Goal: Task Accomplishment & Management: Use online tool/utility

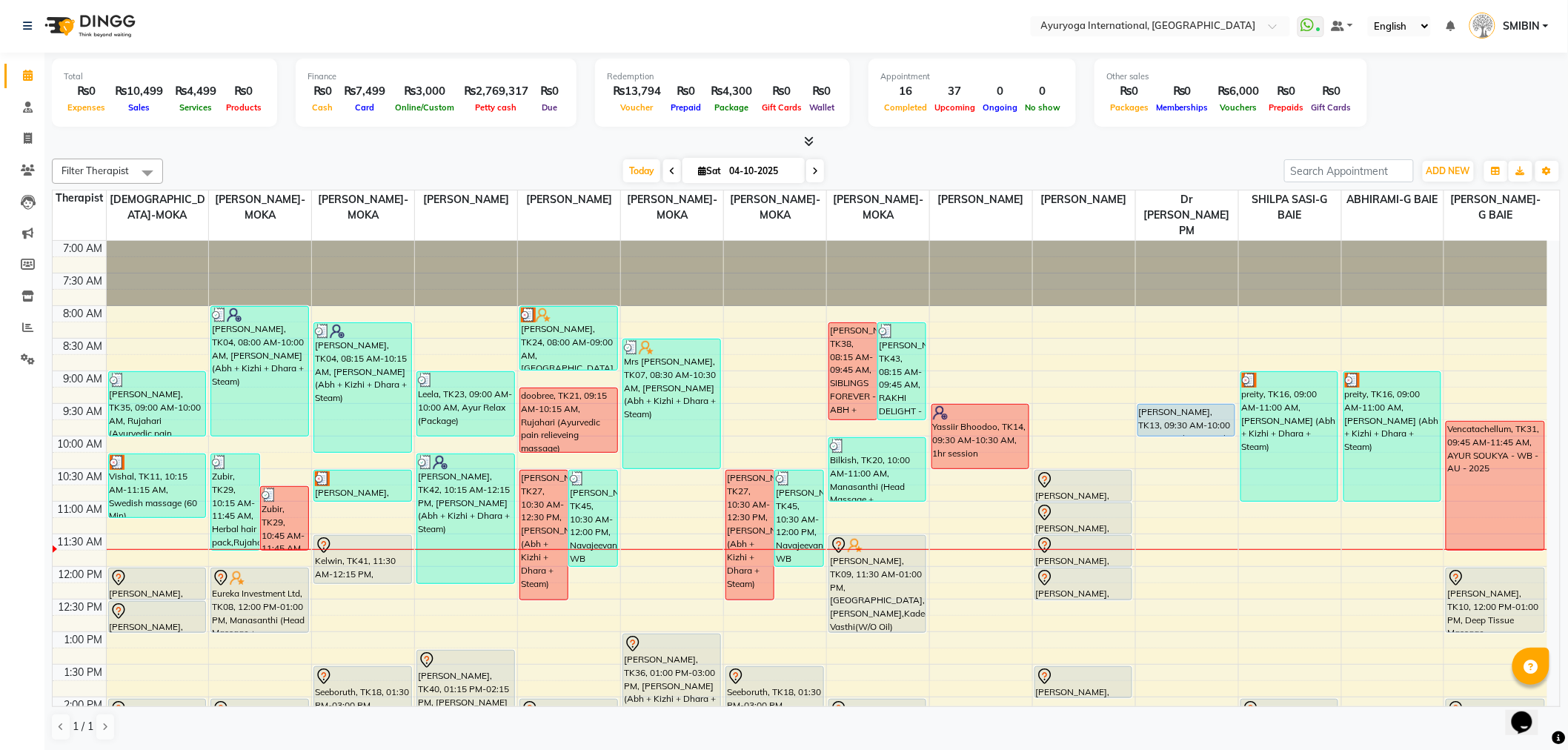
scroll to position [204, 0]
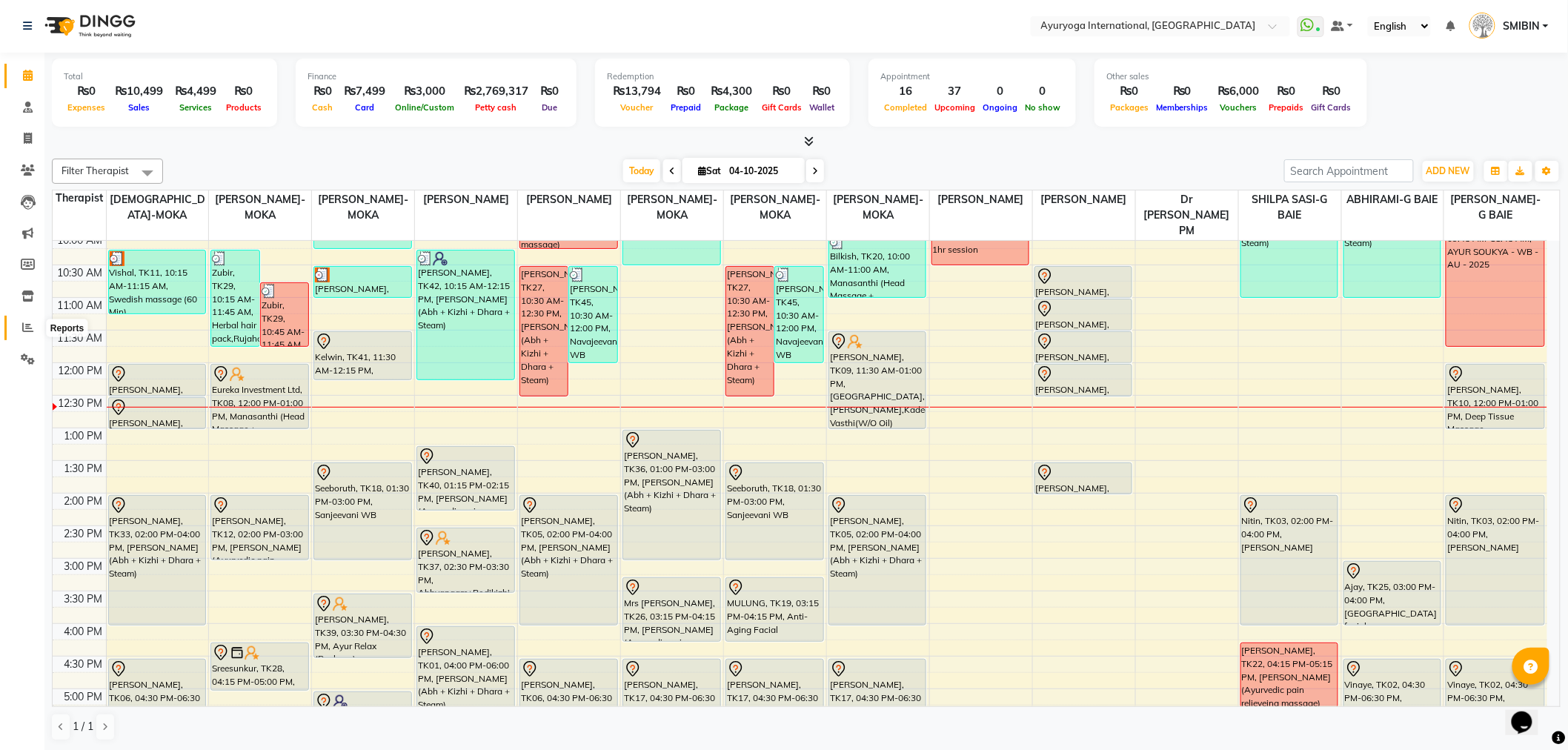
click at [23, 327] on icon at bounding box center [28, 328] width 11 height 11
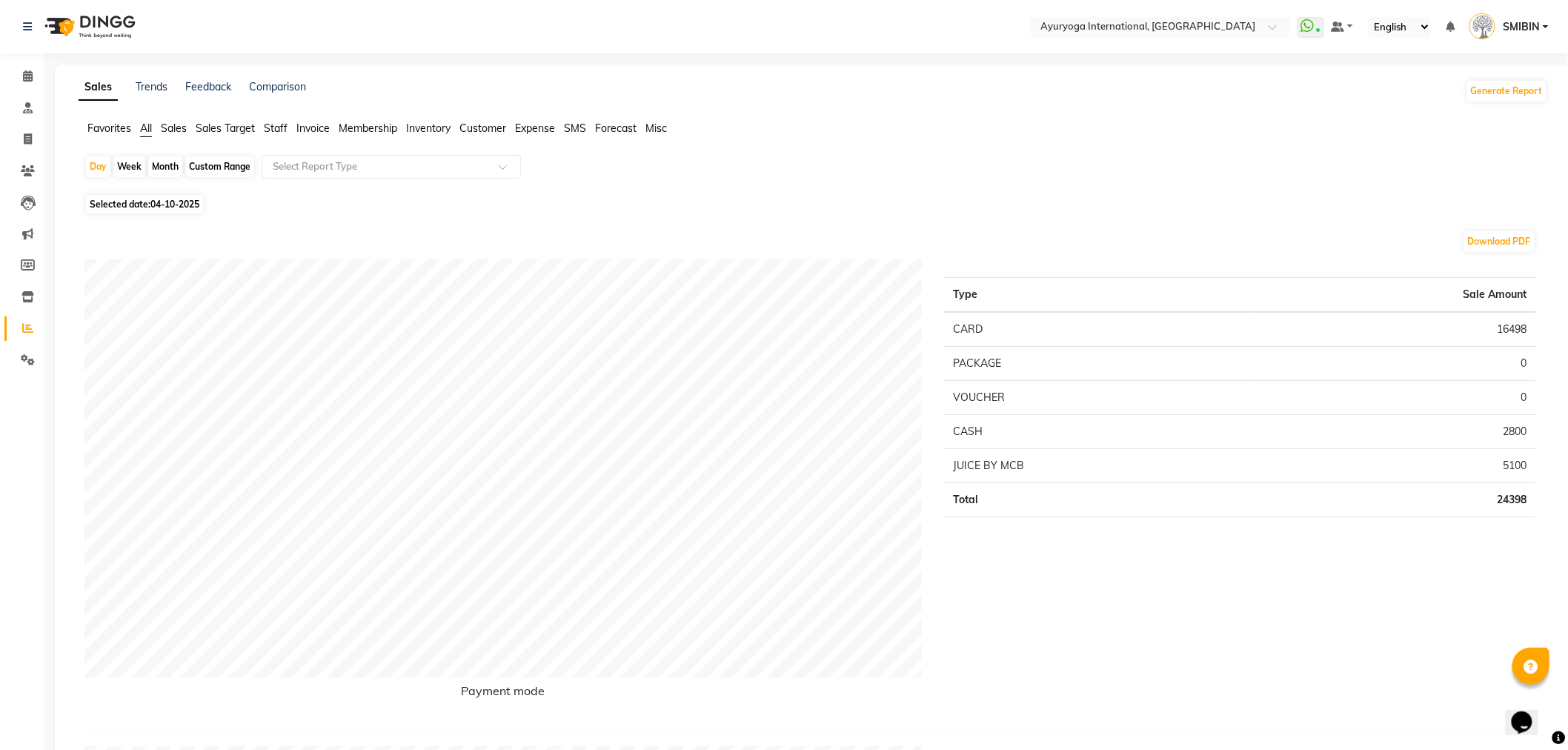
click at [525, 127] on span "Expense" at bounding box center [535, 128] width 40 height 14
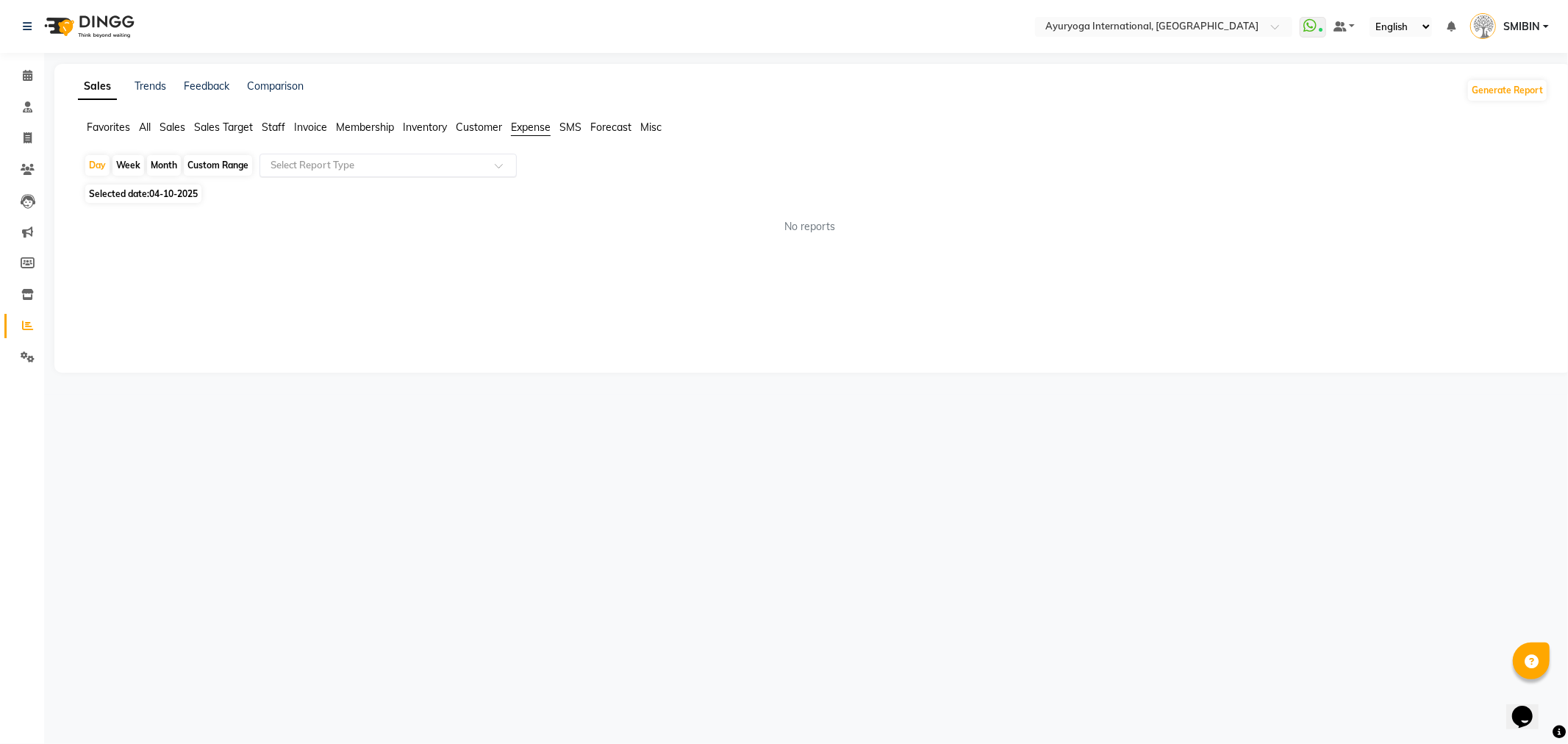
click at [495, 167] on span at bounding box center [504, 170] width 18 height 14
click at [357, 222] on div "Expense" at bounding box center [388, 221] width 256 height 30
click at [203, 164] on div "Custom Range" at bounding box center [218, 165] width 69 height 21
select select "10"
select select "2025"
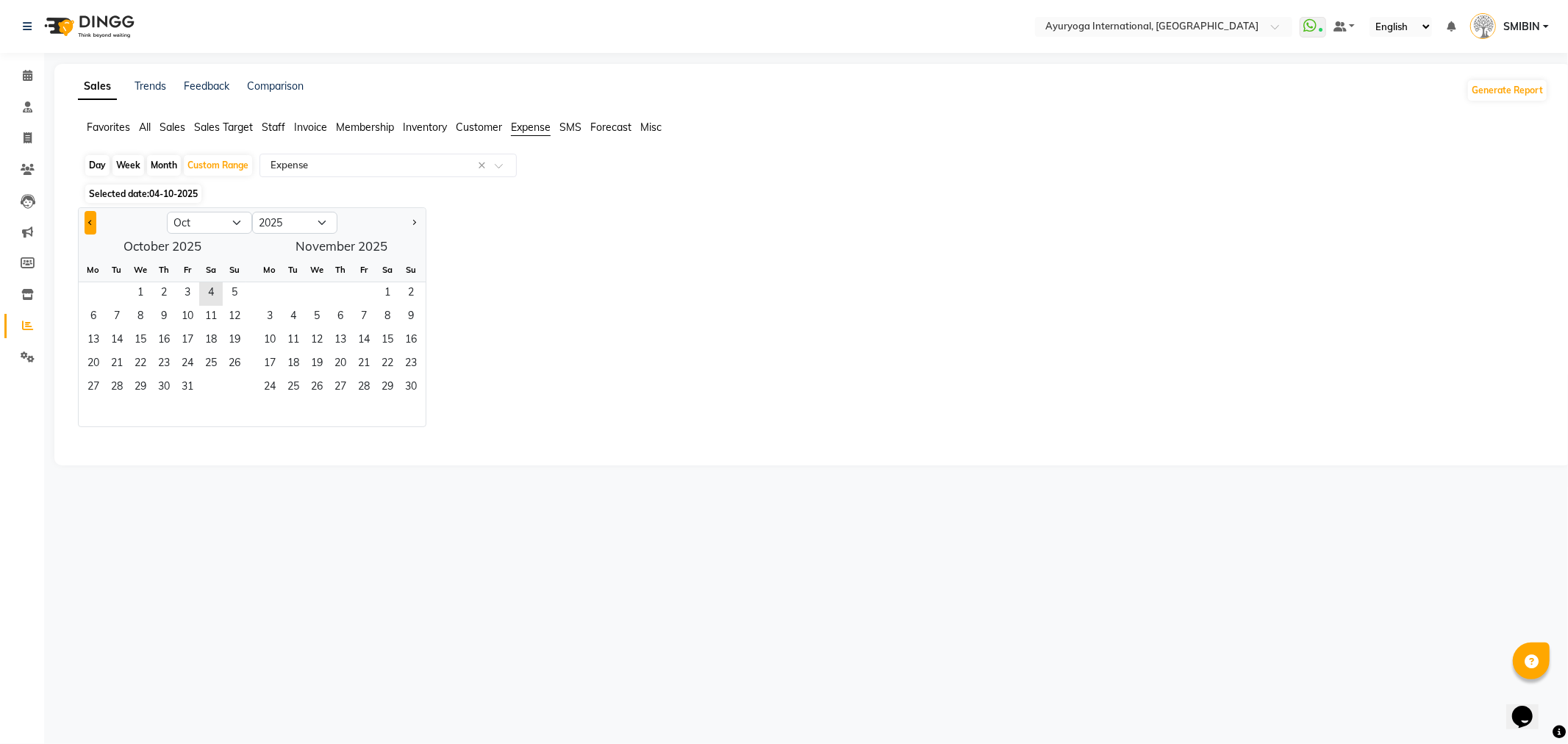
click at [89, 226] on button "Previous month" at bounding box center [90, 222] width 12 height 23
click at [85, 222] on button "Previous month" at bounding box center [90, 222] width 12 height 23
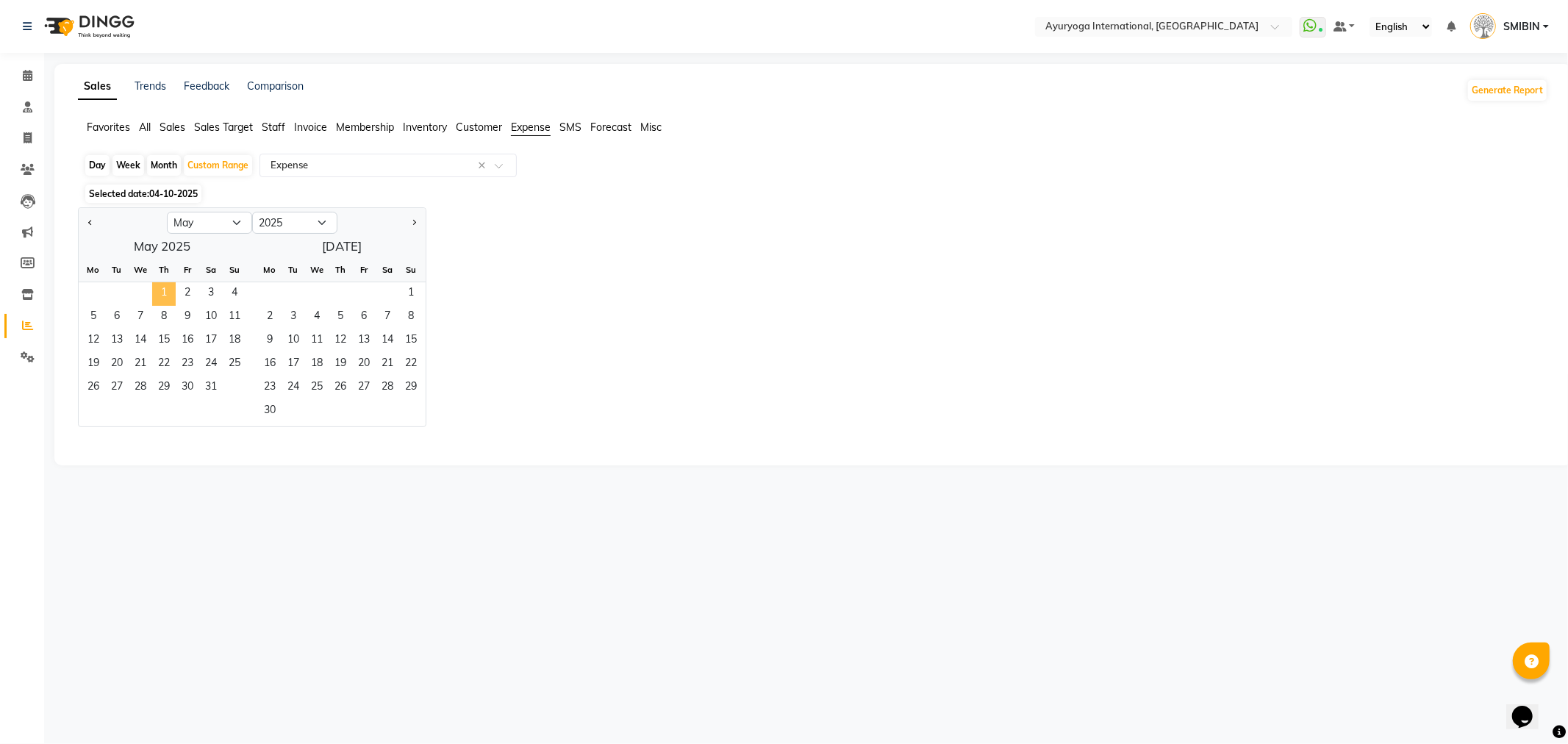
click at [160, 289] on span "1" at bounding box center [164, 294] width 23 height 23
click at [411, 221] on span "Next month" at bounding box center [413, 222] width 5 height 5
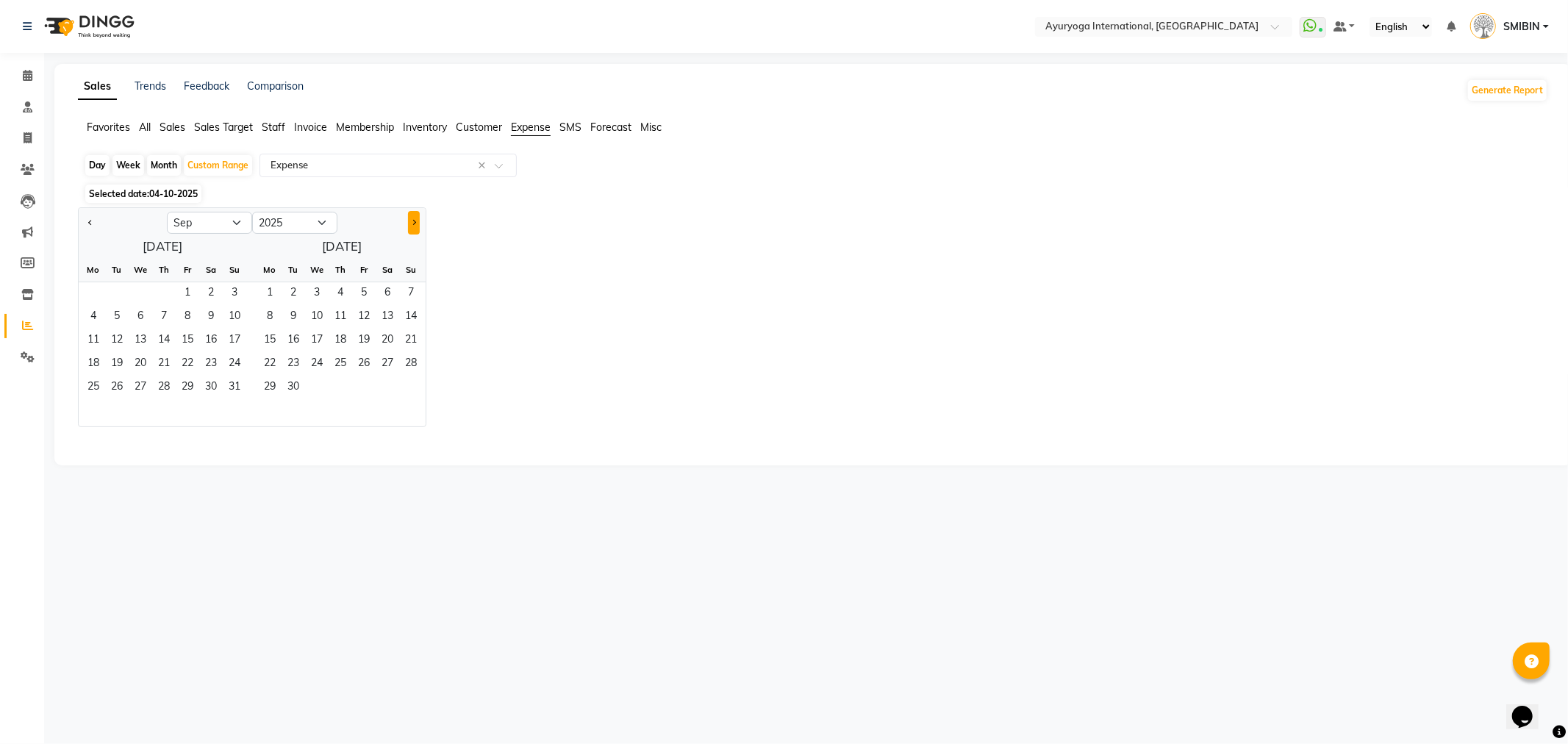
click at [411, 221] on span "Next month" at bounding box center [413, 222] width 5 height 5
select select "10"
click at [383, 294] on span "1" at bounding box center [387, 294] width 23 height 23
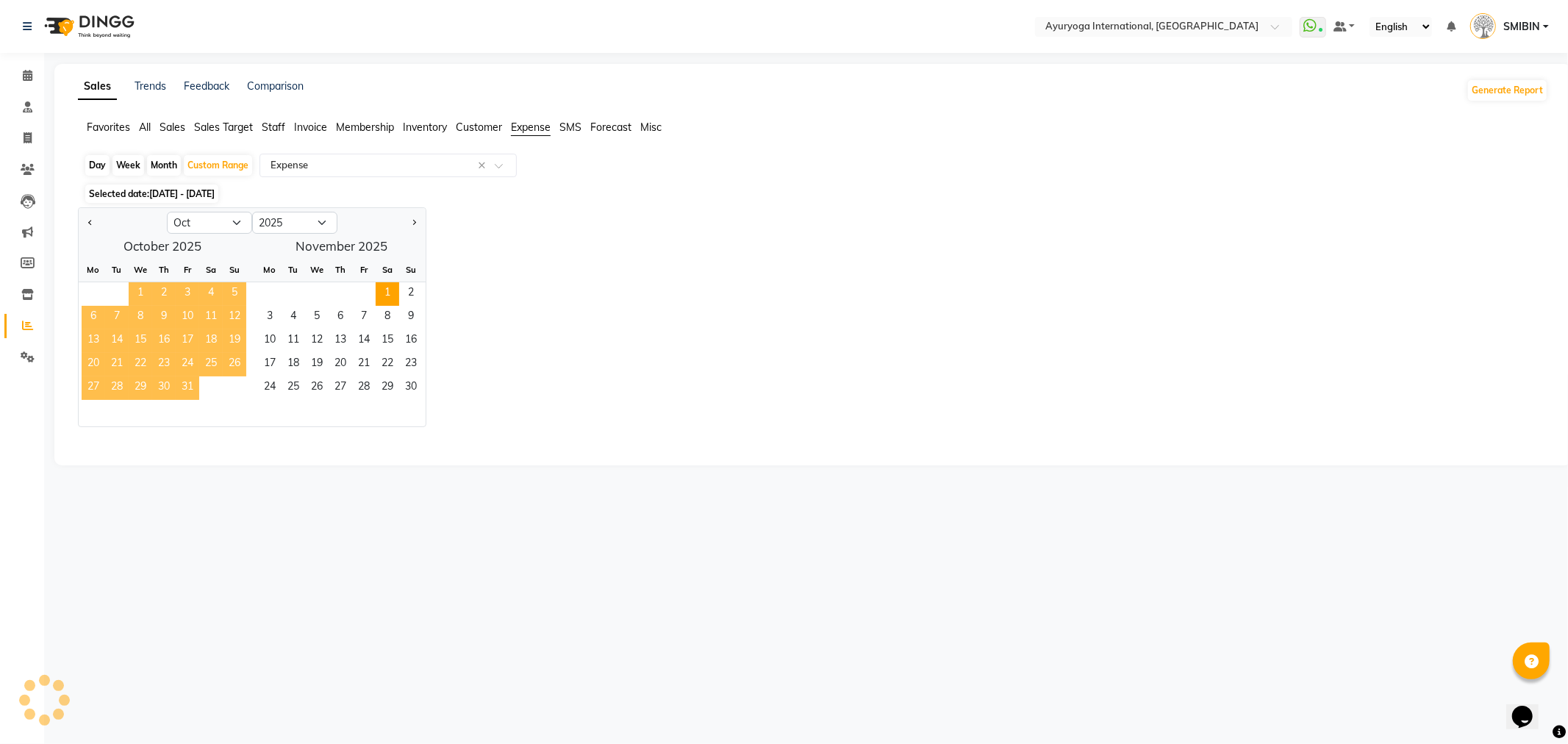
select select "full_report"
select select "csv"
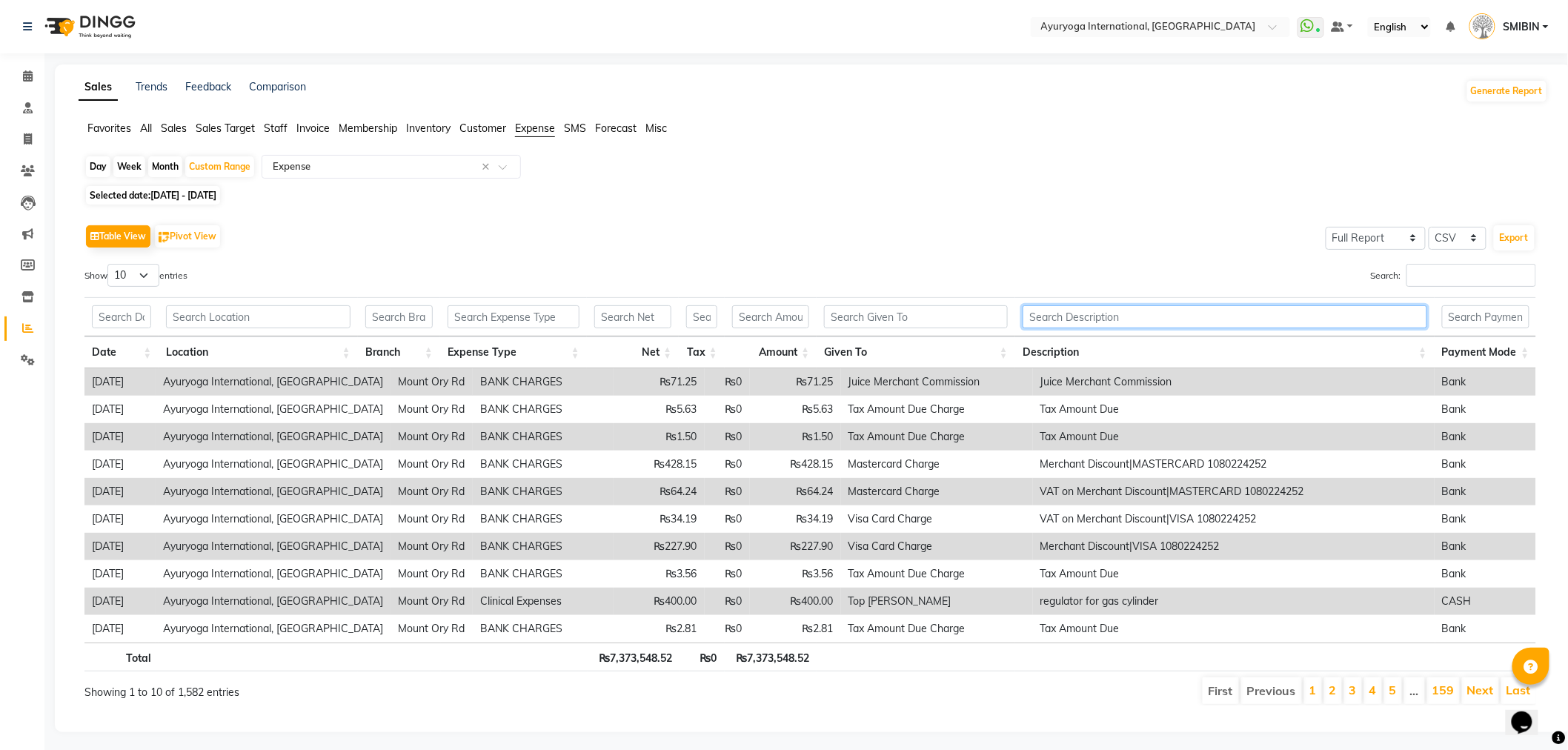
click at [1061, 316] on input "text" at bounding box center [1224, 317] width 405 height 23
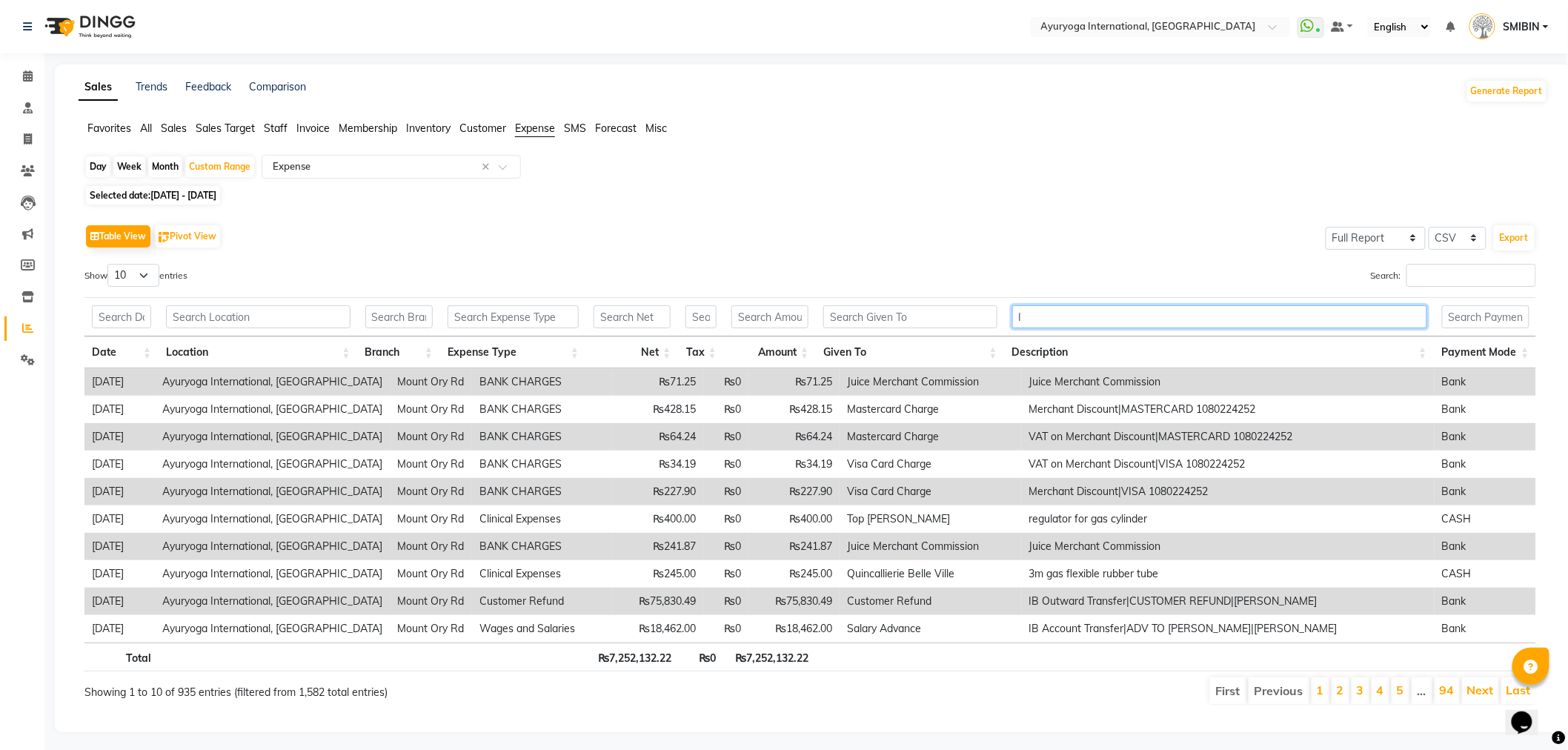
type input "I"
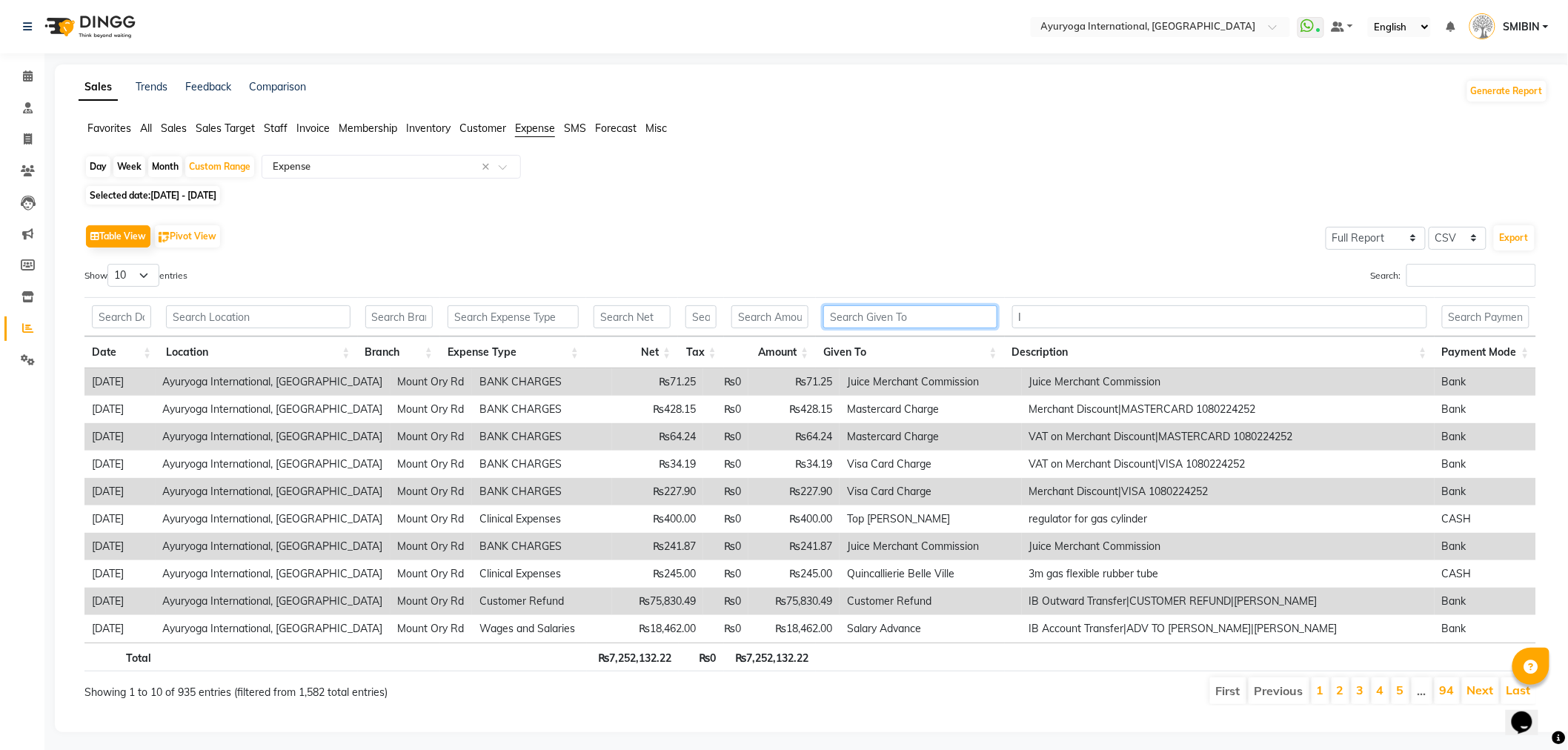
click at [913, 316] on input "text" at bounding box center [910, 317] width 174 height 23
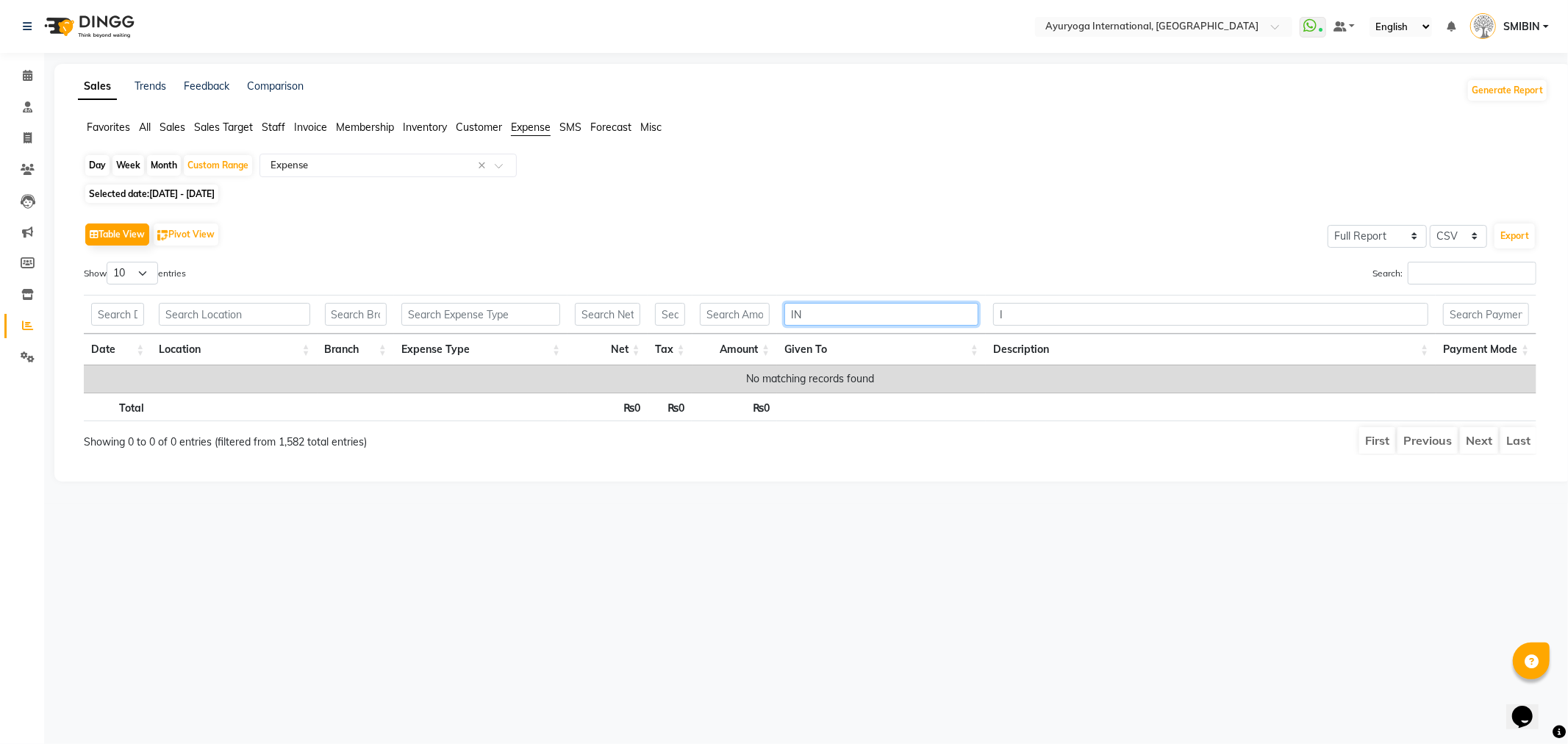
type input "I"
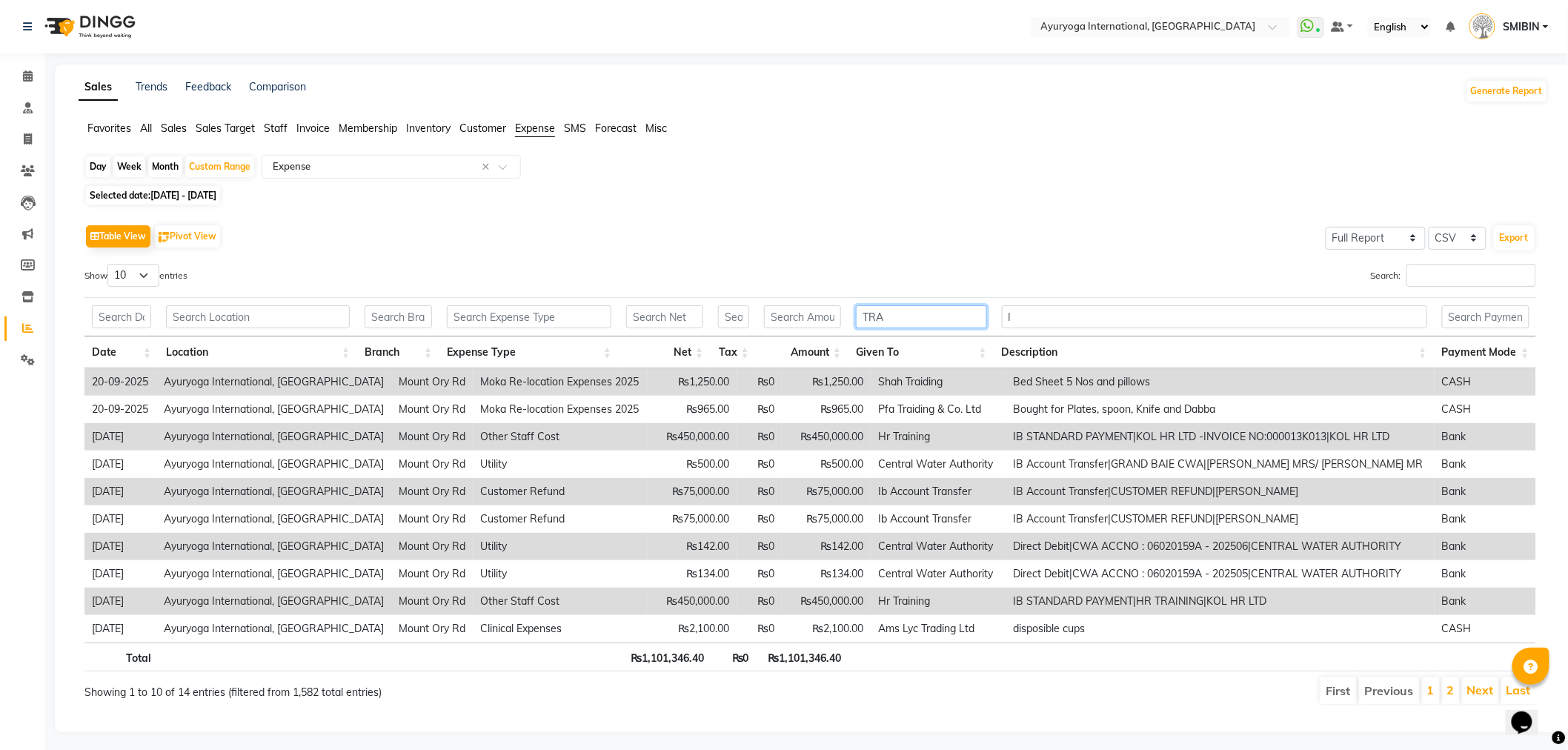
type input "TRAV"
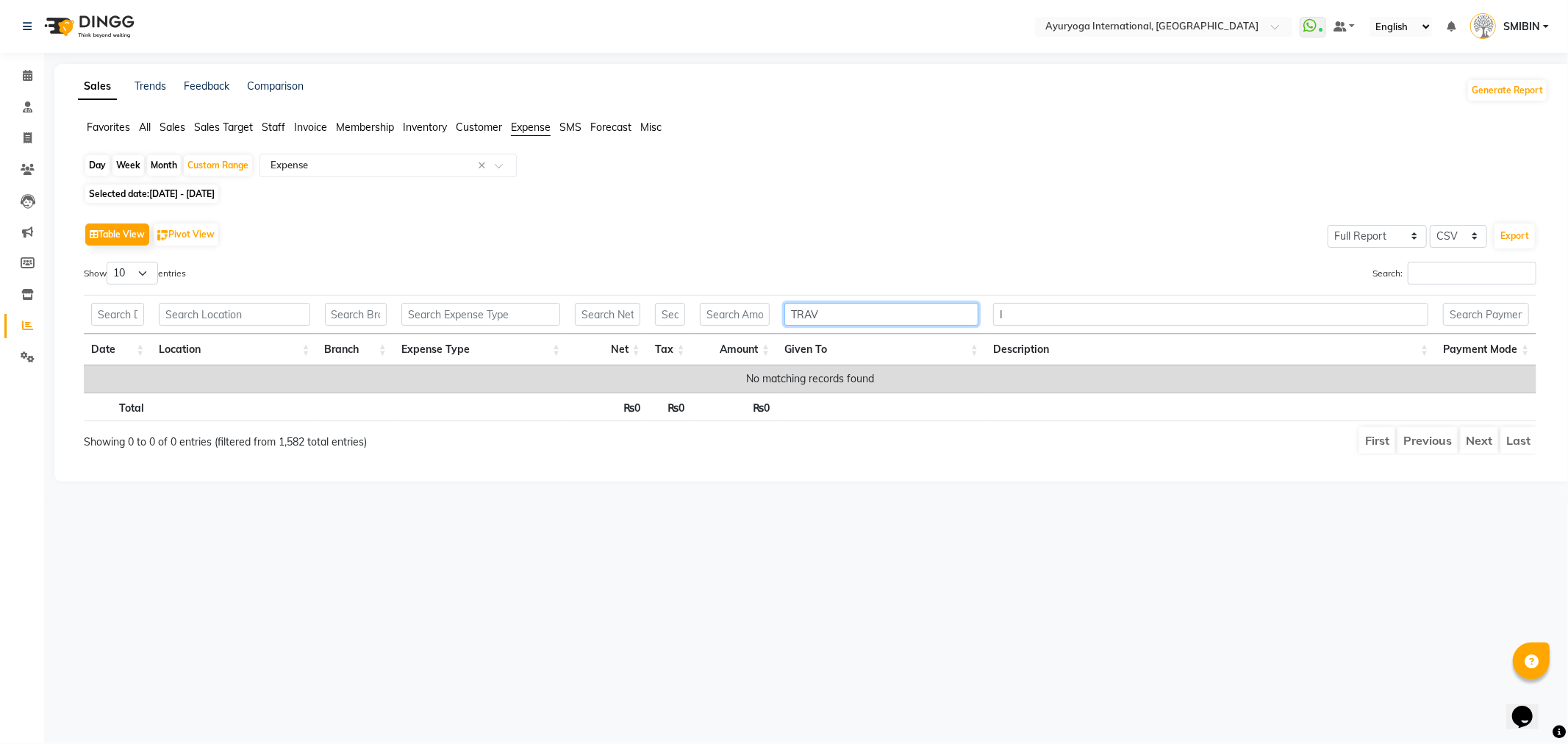
drag, startPoint x: 906, startPoint y: 314, endPoint x: 629, endPoint y: 326, distance: 277.3
click at [629, 326] on tr "TRAV I" at bounding box center [810, 314] width 1452 height 39
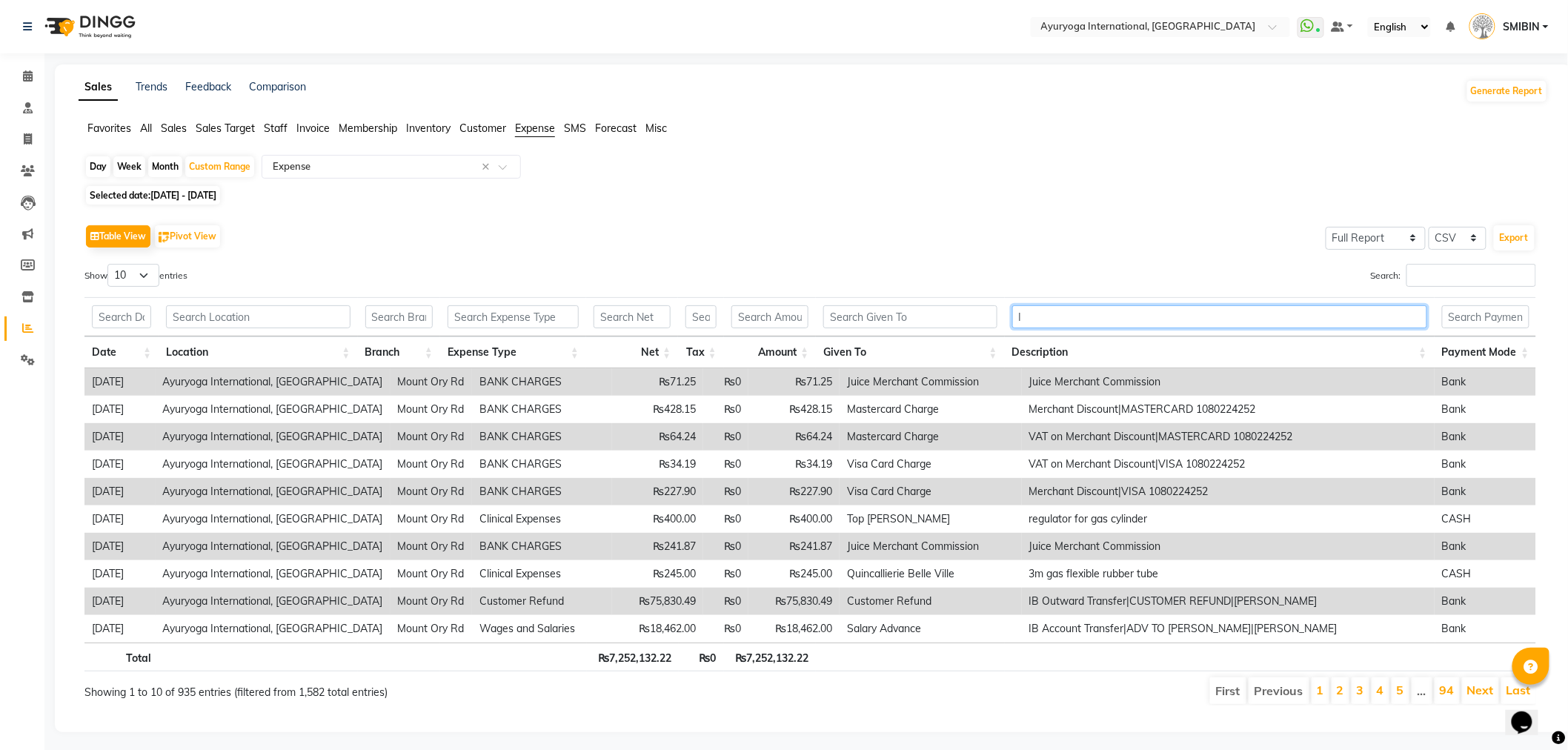
click at [1039, 319] on input "I" at bounding box center [1220, 317] width 415 height 23
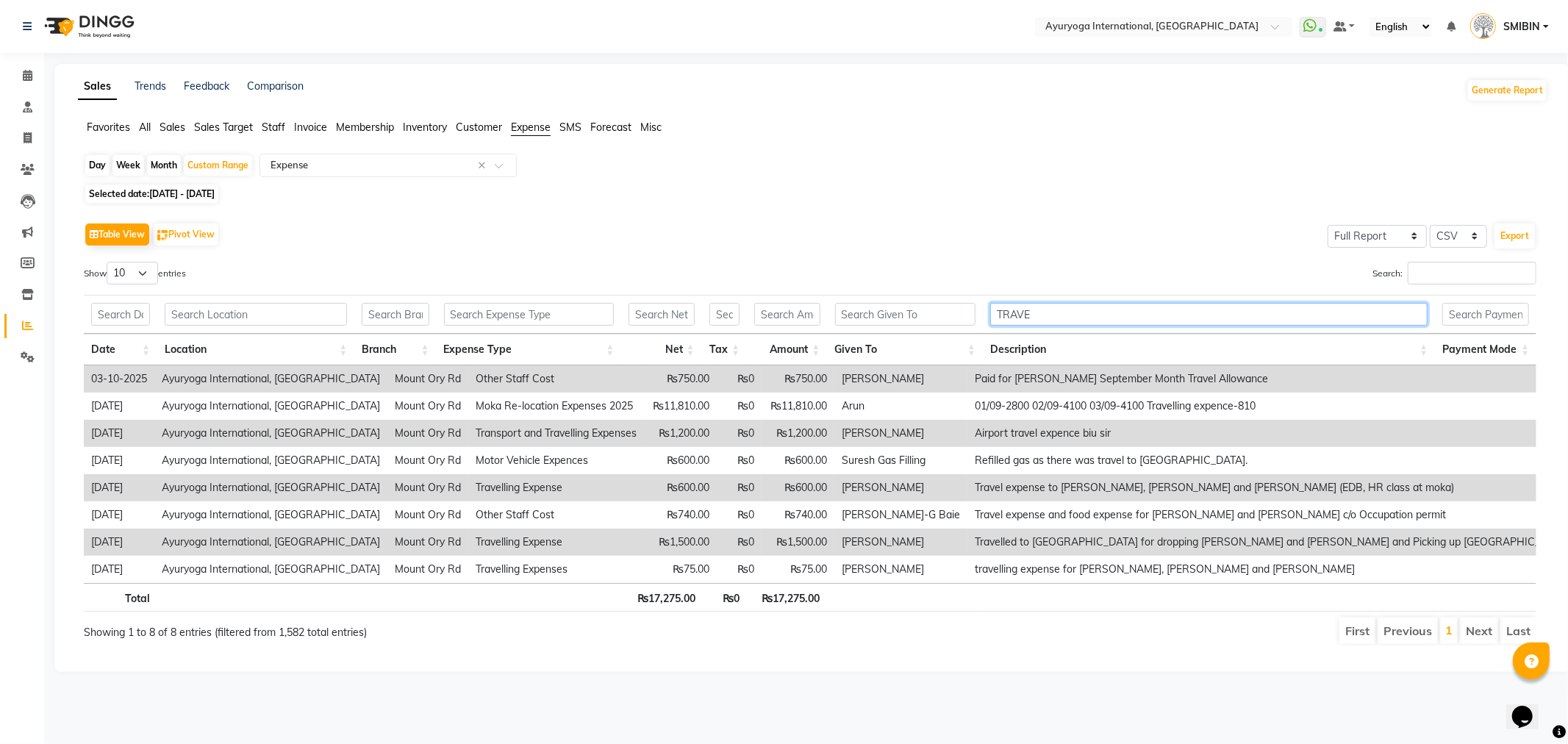
type input "TRAVEL"
drag, startPoint x: 1131, startPoint y: 321, endPoint x: 791, endPoint y: 325, distance: 340.0
click at [792, 325] on tr "TRAVEL" at bounding box center [810, 314] width 1452 height 39
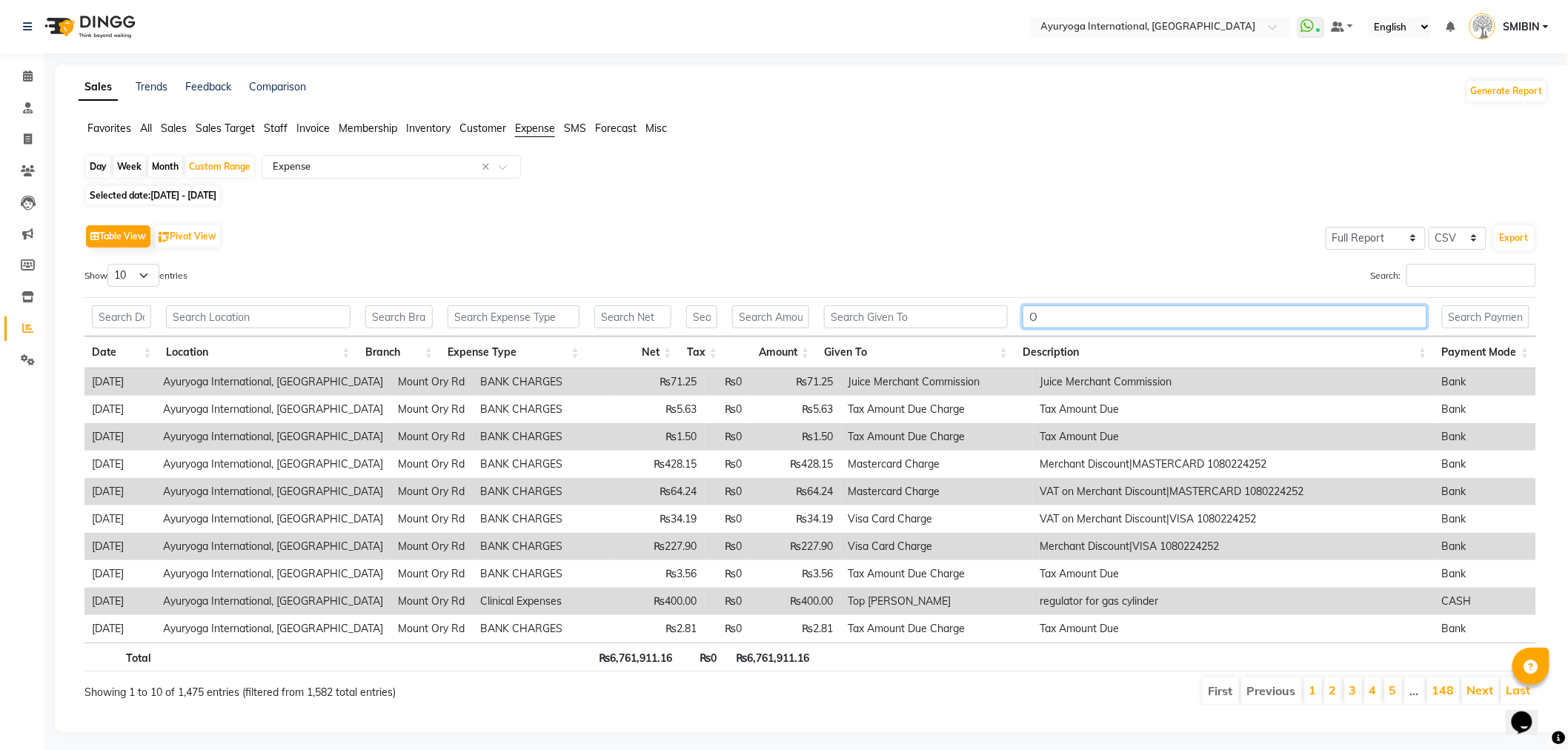
type input "O"
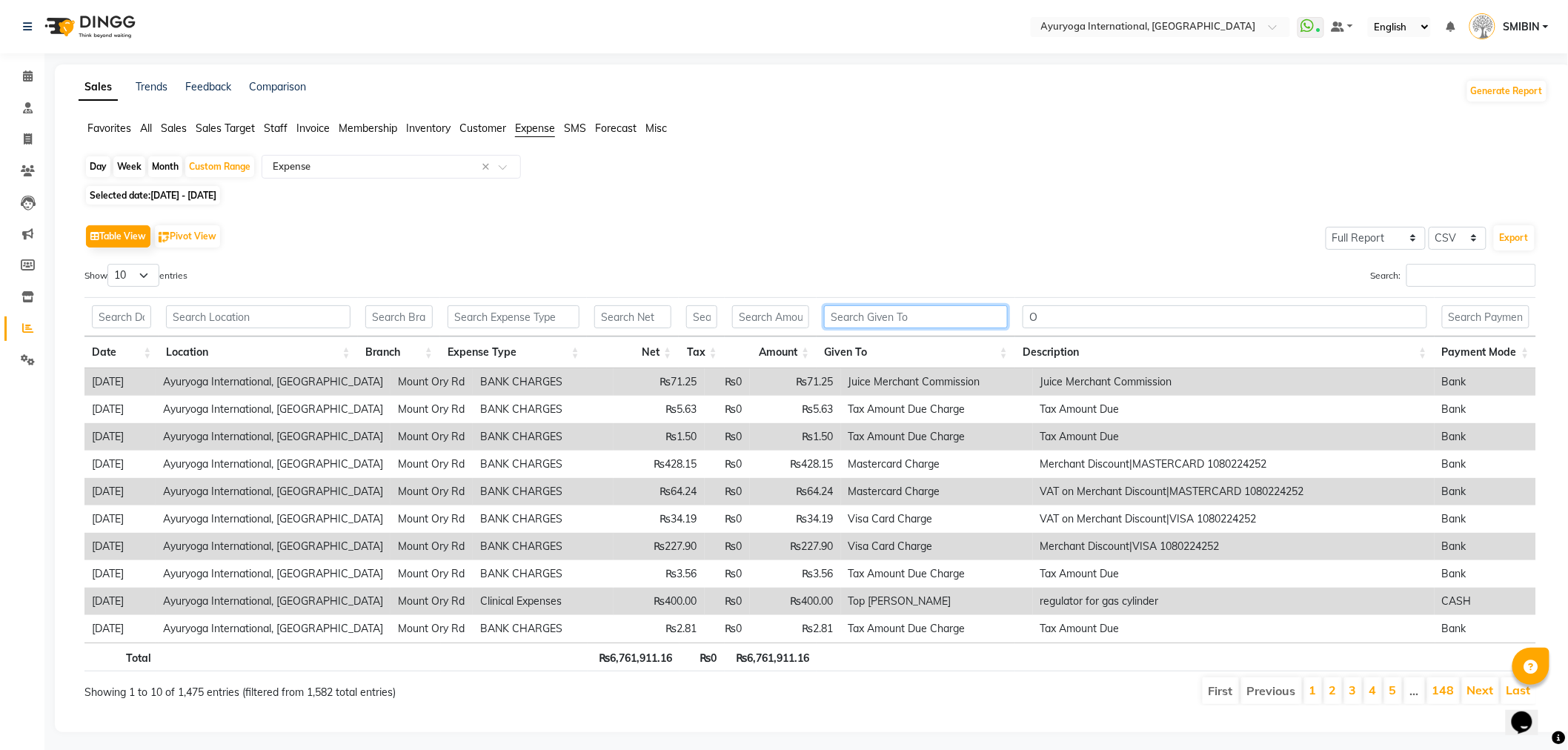
click at [860, 316] on input "text" at bounding box center [916, 317] width 183 height 23
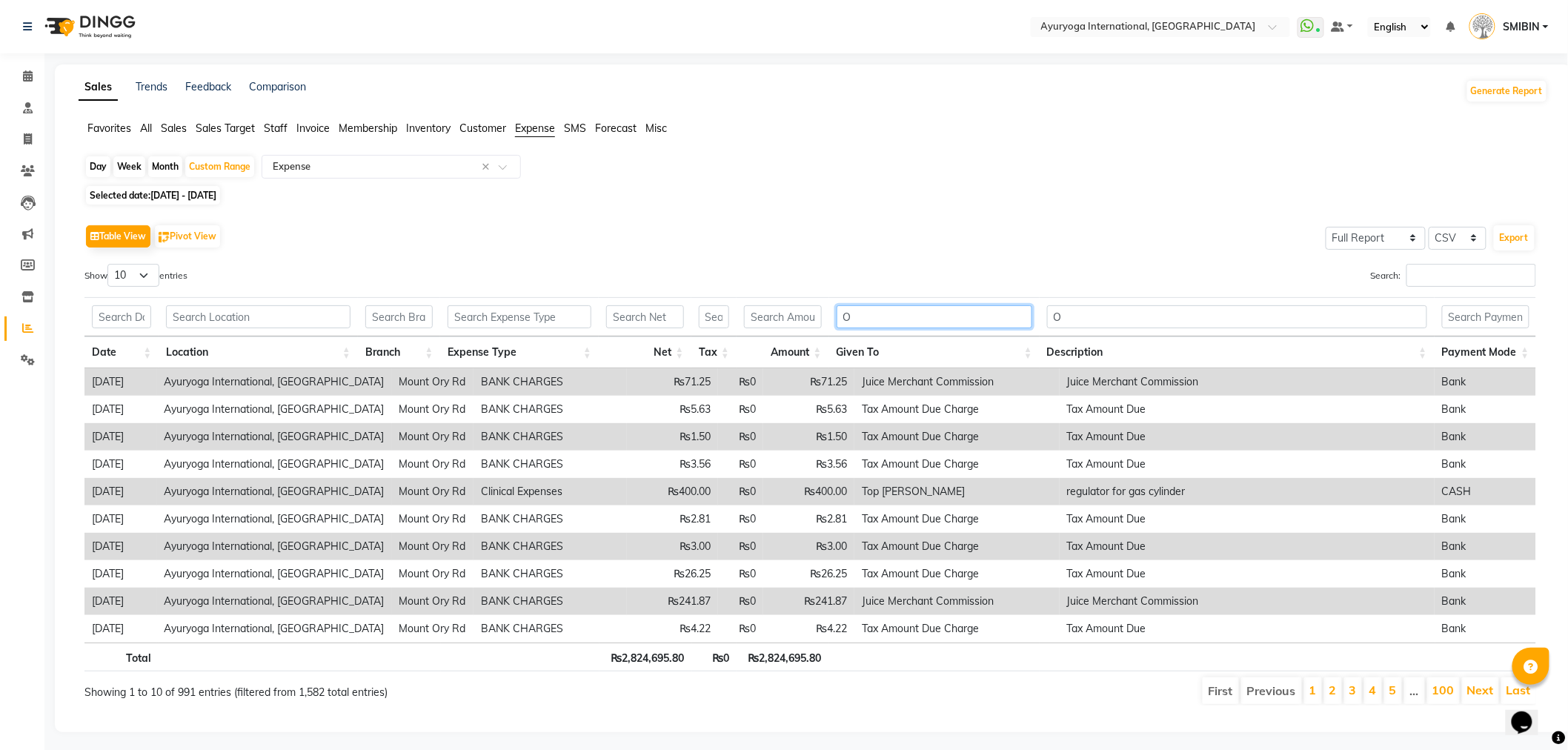
type input "O"
